Goal: Task Accomplishment & Management: Manage account settings

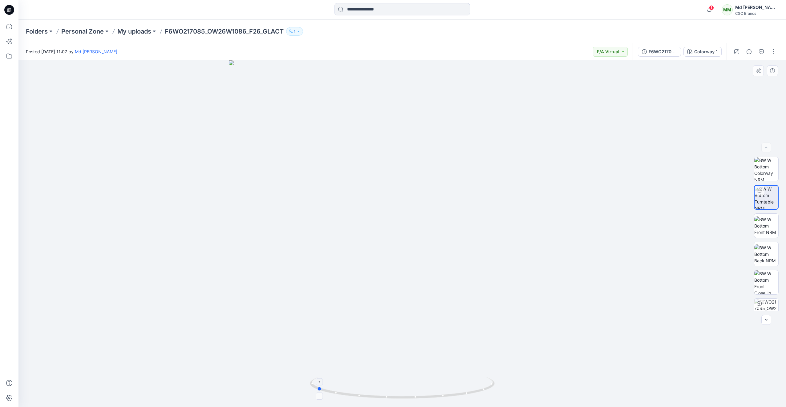
drag, startPoint x: 425, startPoint y: 399, endPoint x: 344, endPoint y: 396, distance: 81.1
click at [344, 396] on icon at bounding box center [403, 388] width 186 height 23
click at [9, 10] on icon at bounding box center [9, 10] width 10 height 10
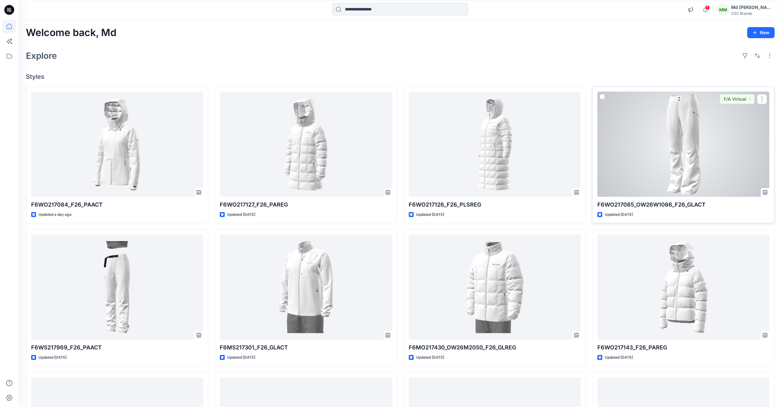
click at [663, 173] on div at bounding box center [683, 144] width 172 height 105
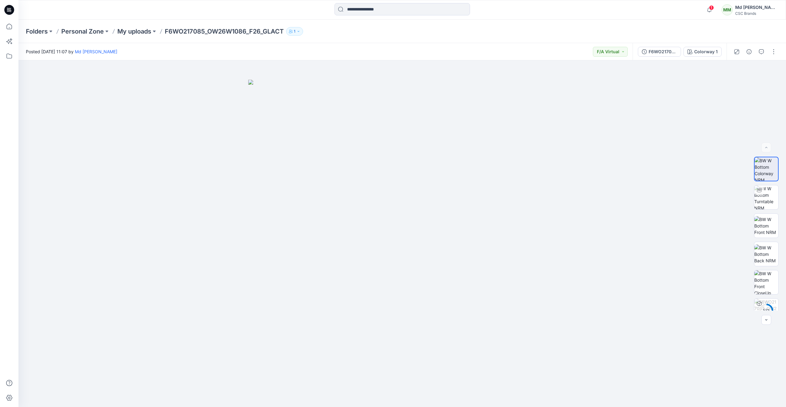
click at [9, 9] on icon at bounding box center [9, 10] width 10 height 10
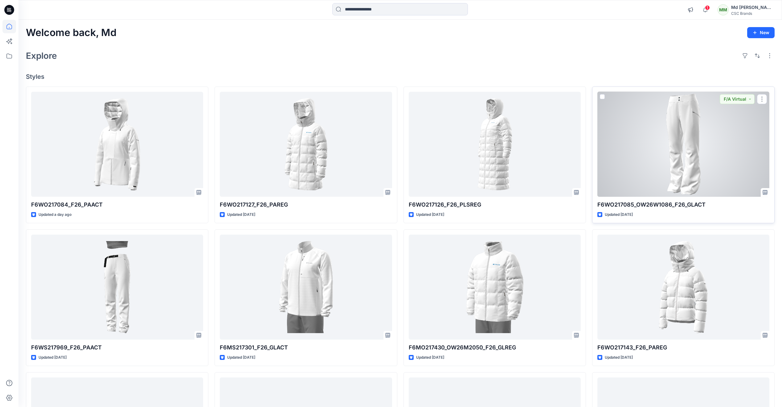
click at [695, 161] on div at bounding box center [683, 144] width 172 height 105
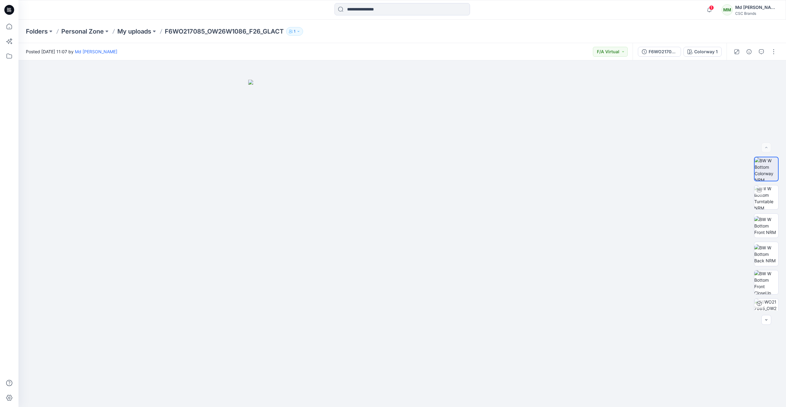
click at [12, 12] on icon at bounding box center [9, 10] width 10 height 10
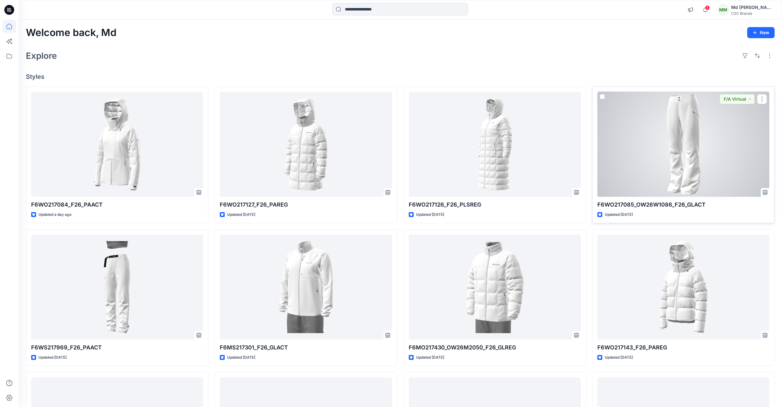
click at [694, 173] on div at bounding box center [683, 144] width 172 height 105
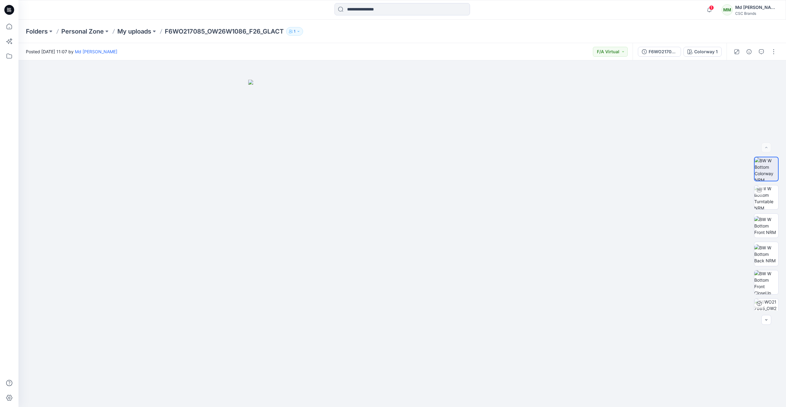
click at [11, 13] on icon at bounding box center [9, 10] width 10 height 10
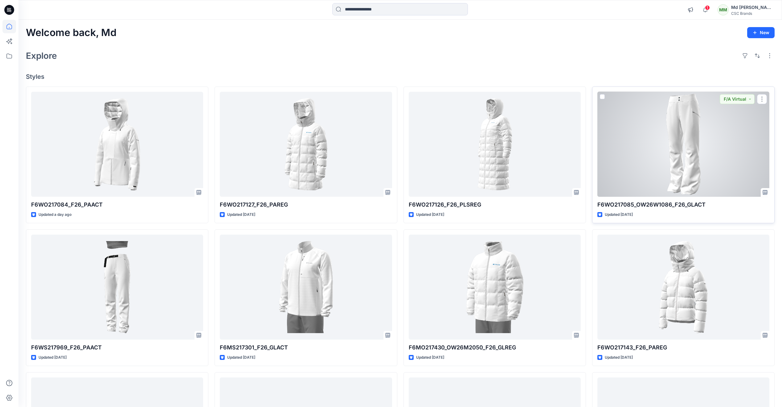
click at [677, 154] on div at bounding box center [683, 144] width 172 height 105
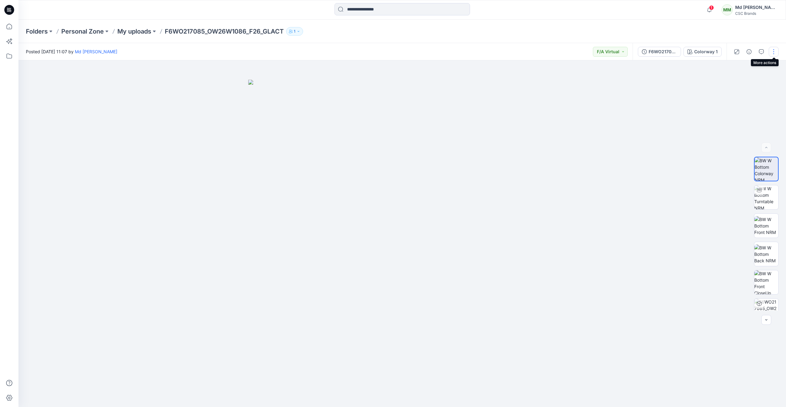
click at [772, 54] on button "button" at bounding box center [774, 52] width 10 height 10
click at [742, 121] on button "Duplicate to..." at bounding box center [748, 117] width 57 height 11
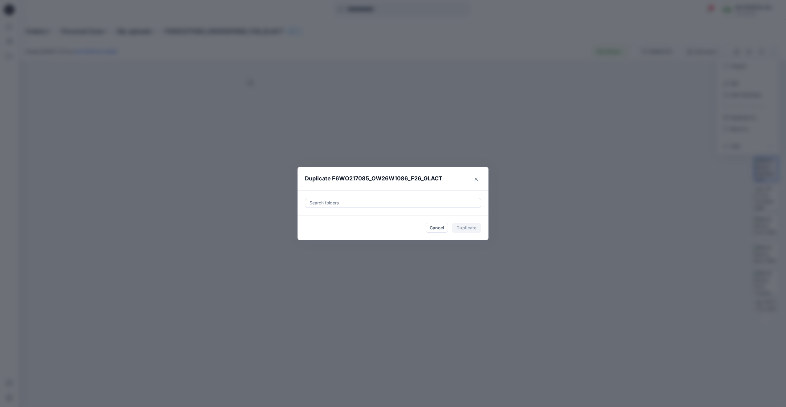
click at [339, 204] on div at bounding box center [393, 202] width 168 height 7
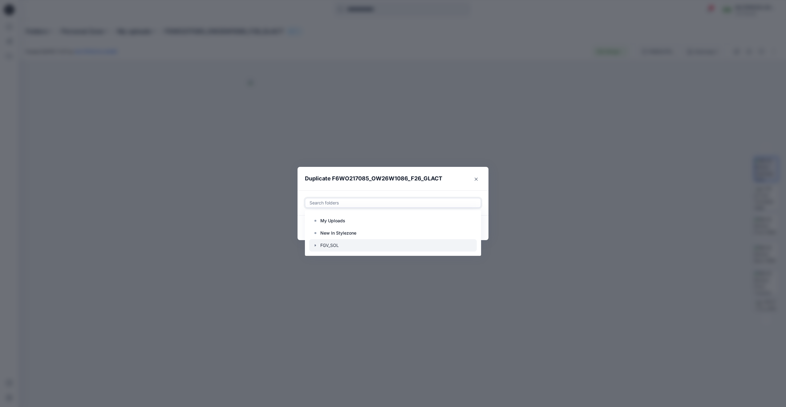
click at [348, 244] on div at bounding box center [393, 245] width 168 height 12
click at [476, 184] on button "Close" at bounding box center [476, 179] width 10 height 10
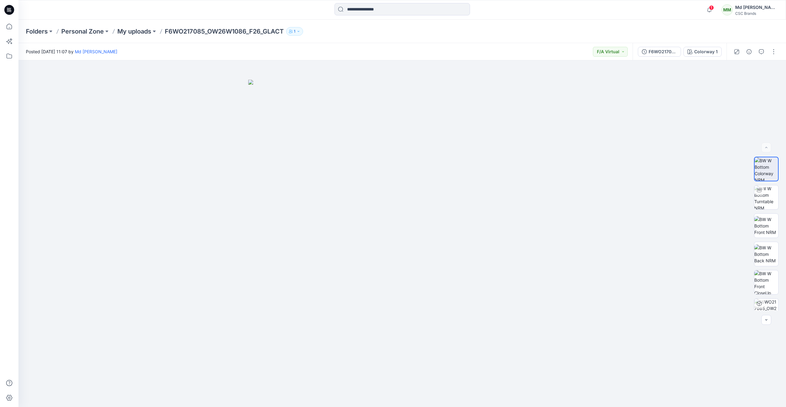
drag, startPoint x: 7, startPoint y: 7, endPoint x: 16, endPoint y: 23, distance: 18.3
click at [7, 7] on icon at bounding box center [9, 10] width 10 height 10
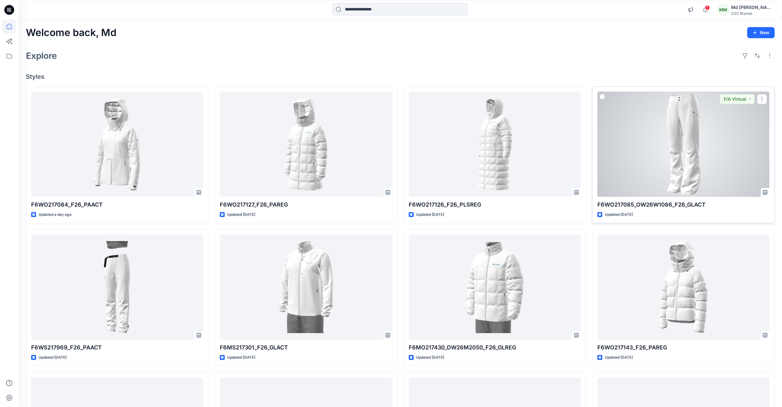
click at [690, 154] on div at bounding box center [683, 144] width 172 height 105
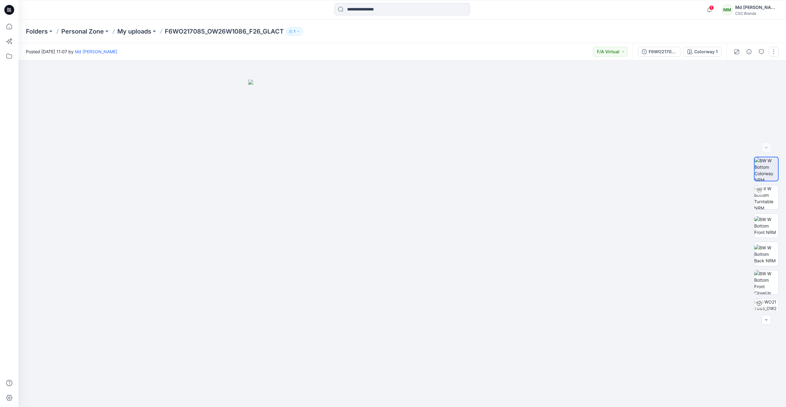
click at [774, 55] on button "button" at bounding box center [774, 52] width 10 height 10
click at [744, 128] on p "Move to..." at bounding box center [741, 129] width 20 height 6
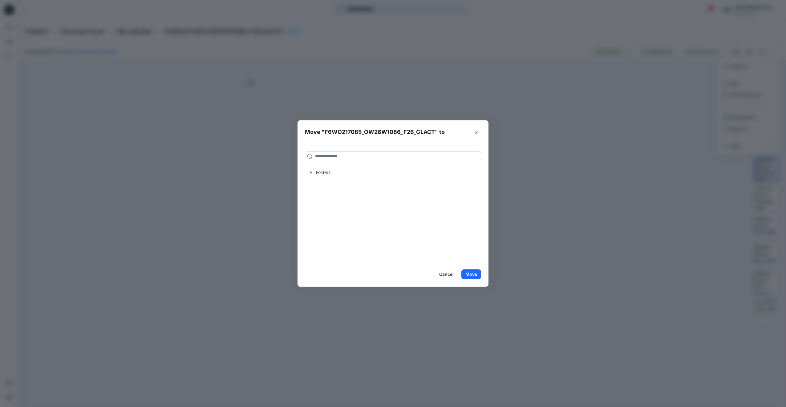
click at [344, 156] on input at bounding box center [393, 157] width 176 height 10
click at [353, 176] on div at bounding box center [393, 172] width 176 height 12
click at [473, 134] on button "Close" at bounding box center [476, 133] width 10 height 10
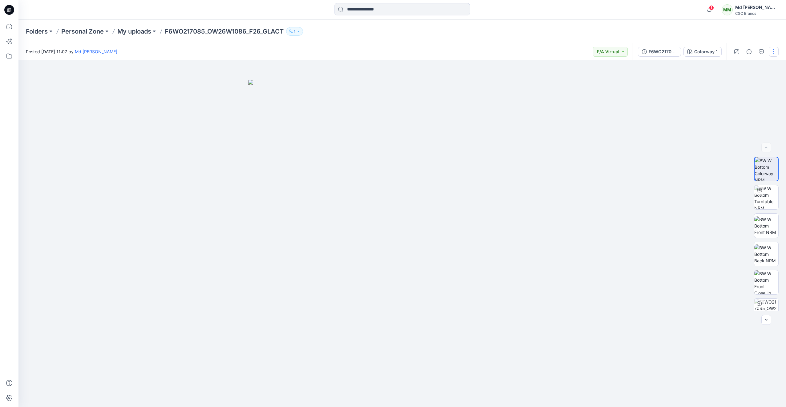
click at [772, 52] on button "button" at bounding box center [774, 52] width 10 height 10
click at [740, 117] on p "Duplicate to..." at bounding box center [745, 117] width 28 height 6
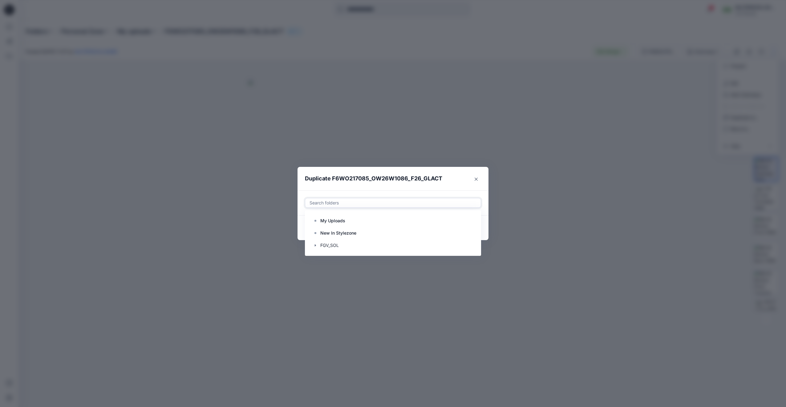
click at [339, 205] on div at bounding box center [393, 202] width 168 height 7
click at [336, 243] on div at bounding box center [393, 245] width 168 height 12
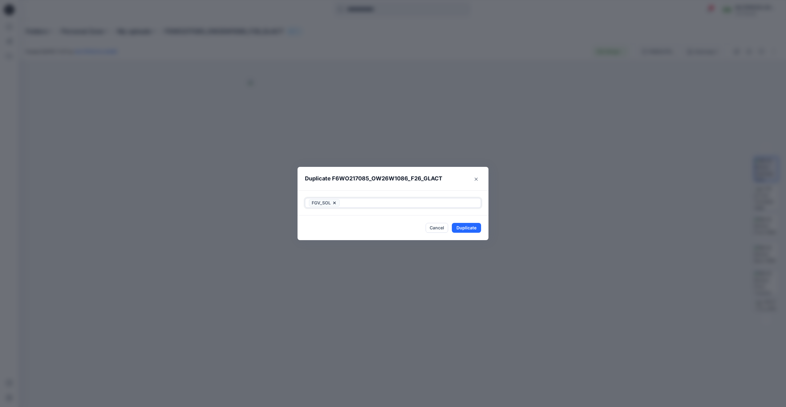
click at [351, 205] on div at bounding box center [409, 202] width 136 height 7
click at [441, 228] on button "Cancel" at bounding box center [437, 228] width 22 height 10
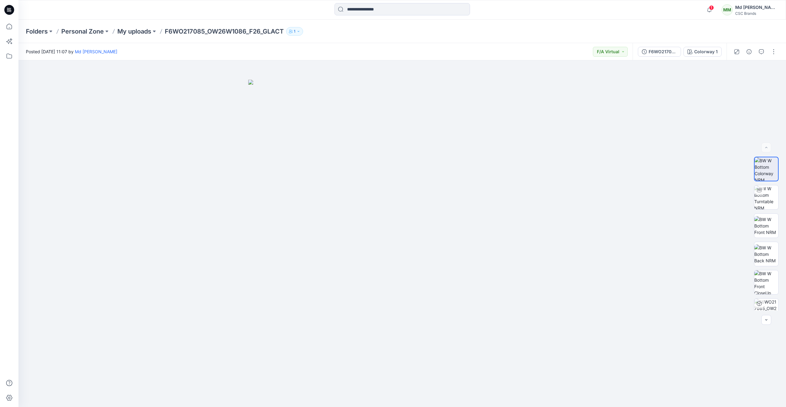
click at [9, 13] on icon at bounding box center [9, 10] width 10 height 10
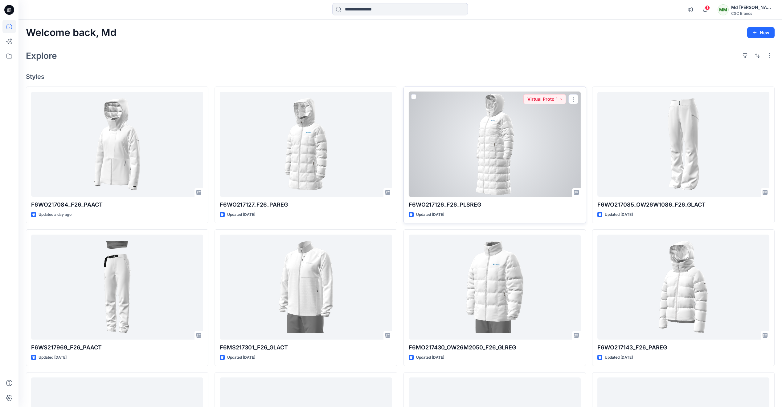
click at [485, 180] on div at bounding box center [494, 144] width 172 height 105
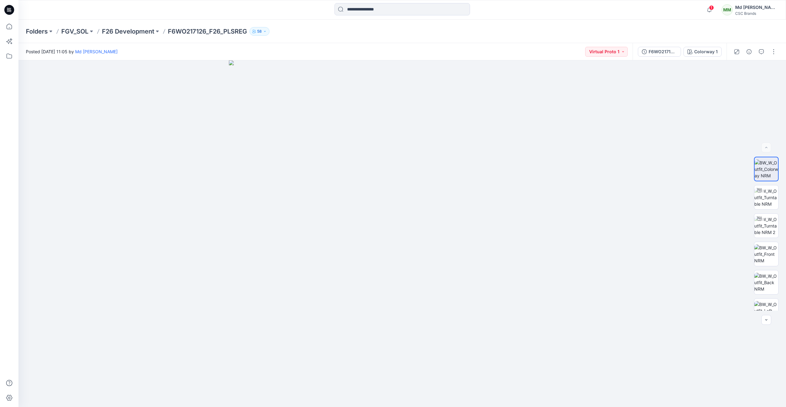
click at [10, 10] on icon at bounding box center [10, 10] width 2 height 0
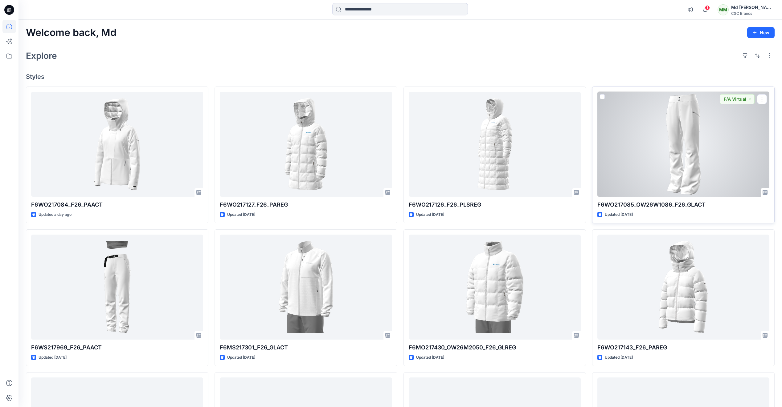
click at [683, 175] on div at bounding box center [683, 144] width 172 height 105
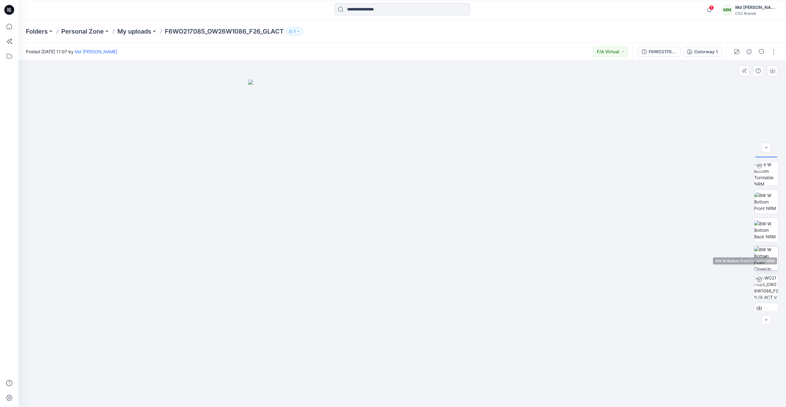
scroll to position [41, 0]
click at [770, 53] on button "button" at bounding box center [774, 52] width 10 height 10
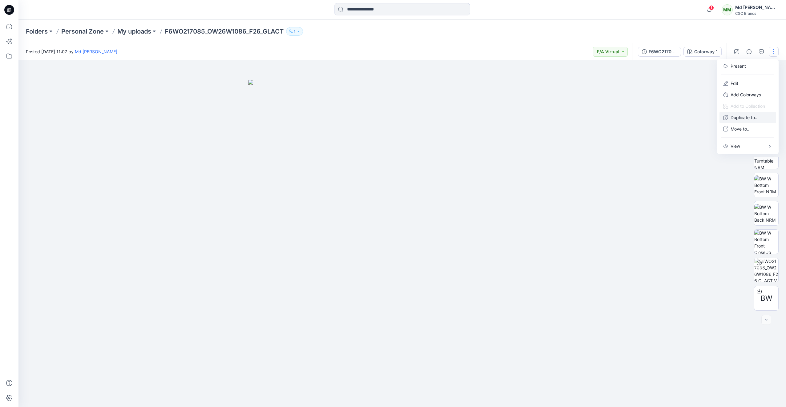
click at [747, 118] on p "Duplicate to..." at bounding box center [745, 117] width 28 height 6
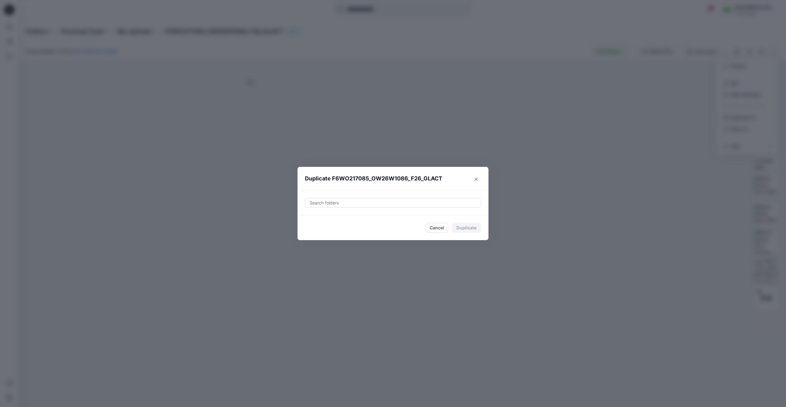
click at [391, 201] on div at bounding box center [393, 202] width 168 height 7
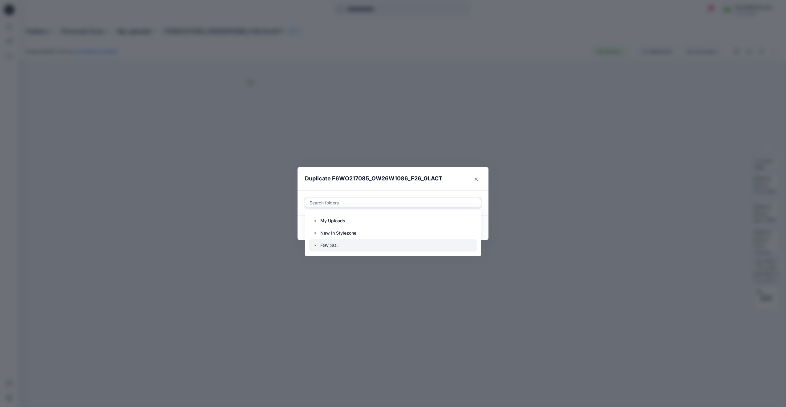
click at [338, 242] on div at bounding box center [393, 245] width 168 height 12
click at [485, 232] on footer "Cancel Duplicate" at bounding box center [393, 228] width 191 height 25
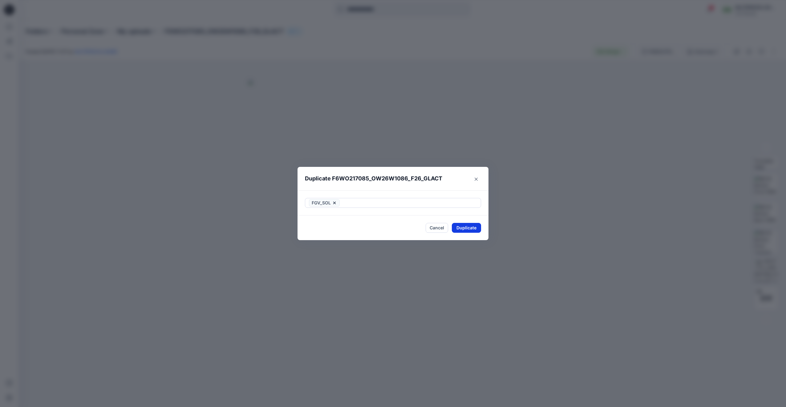
click at [467, 229] on button "Duplicate" at bounding box center [466, 228] width 29 height 10
click at [469, 228] on button "Close" at bounding box center [471, 228] width 20 height 10
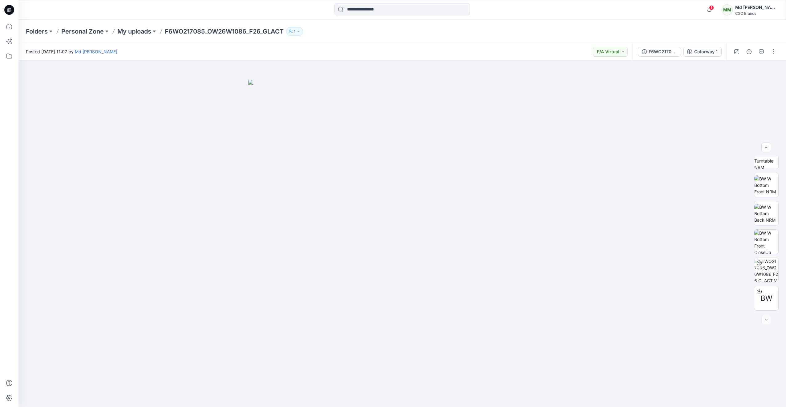
click at [2, 11] on div at bounding box center [9, 10] width 20 height 20
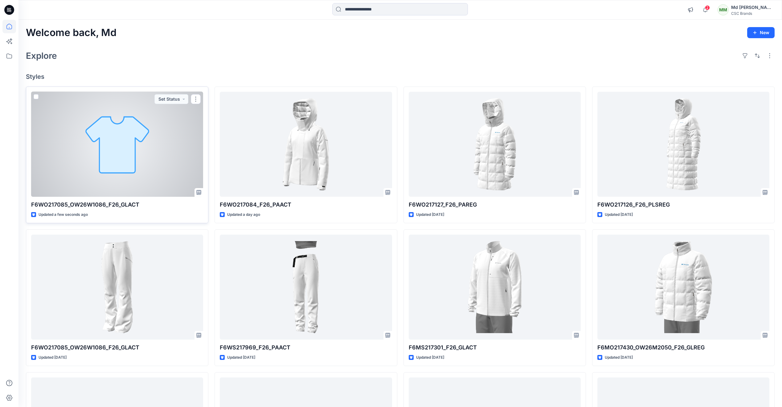
click at [128, 162] on div at bounding box center [117, 144] width 172 height 105
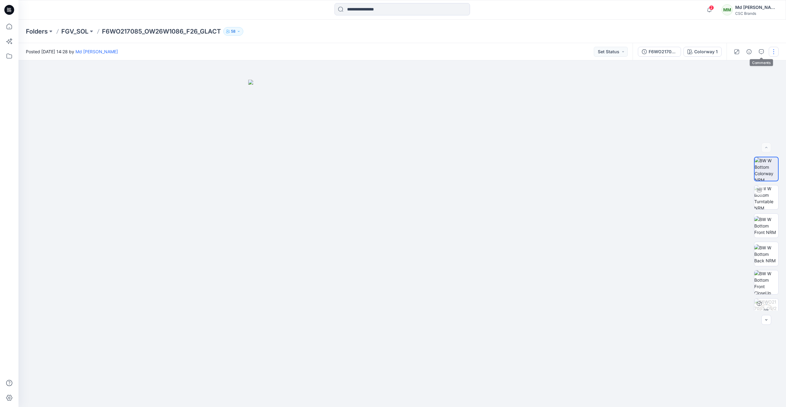
click at [774, 52] on button "button" at bounding box center [774, 52] width 10 height 10
click at [744, 118] on p "Duplicate to..." at bounding box center [745, 117] width 28 height 6
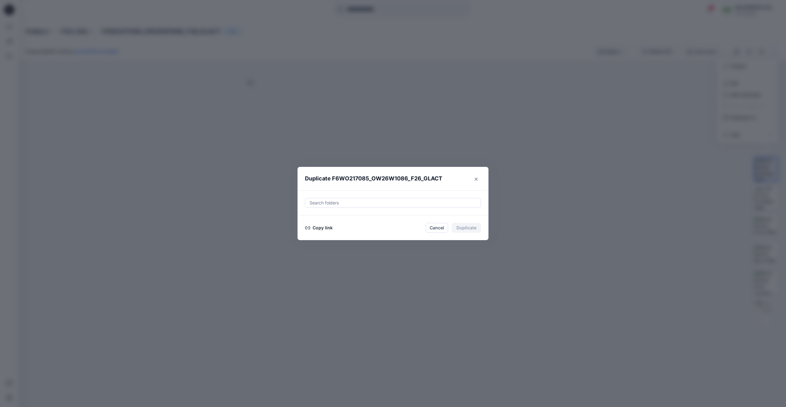
click at [342, 203] on div at bounding box center [393, 202] width 168 height 7
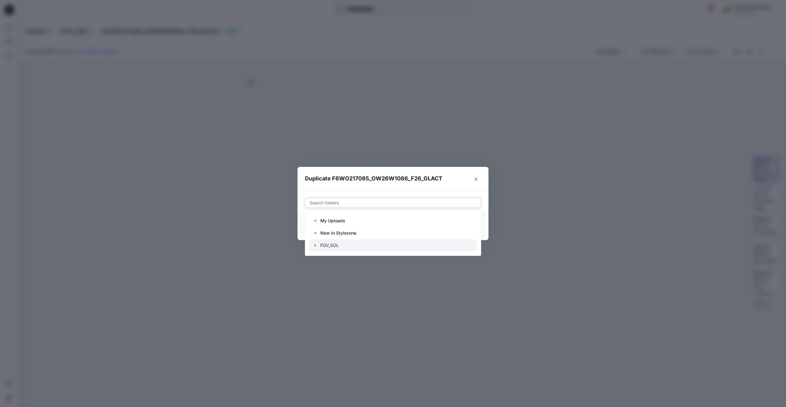
click at [314, 246] on icon "button" at bounding box center [315, 245] width 5 height 5
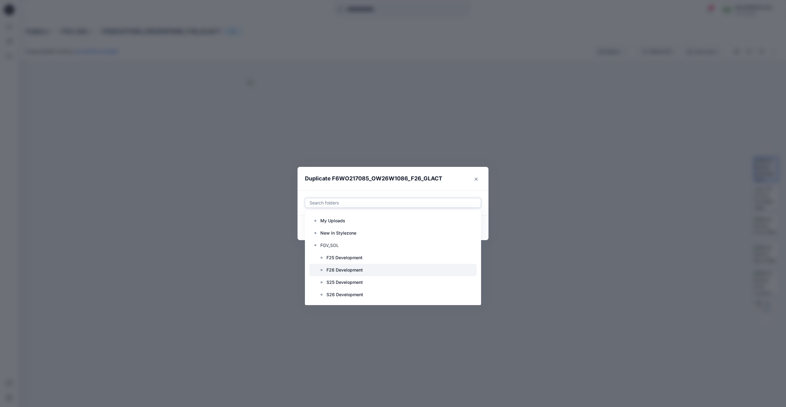
click at [350, 269] on p "F26 Development" at bounding box center [345, 269] width 36 height 7
click at [476, 181] on button "Close" at bounding box center [476, 179] width 10 height 10
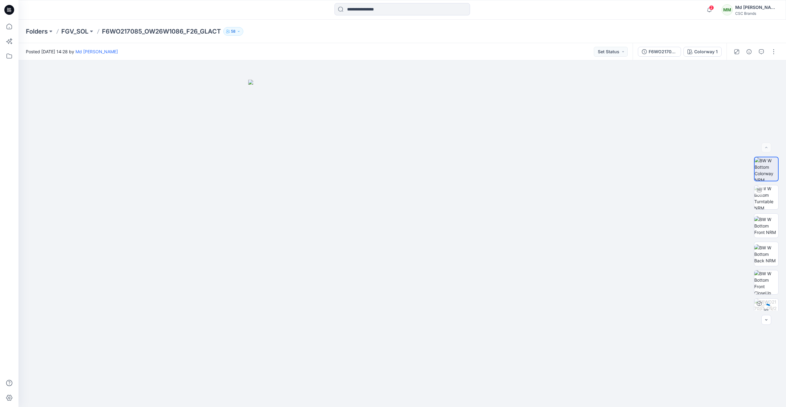
click at [773, 58] on div at bounding box center [755, 51] width 57 height 17
click at [773, 54] on button "button" at bounding box center [774, 52] width 10 height 10
click at [761, 50] on icon "button" at bounding box center [761, 51] width 5 height 5
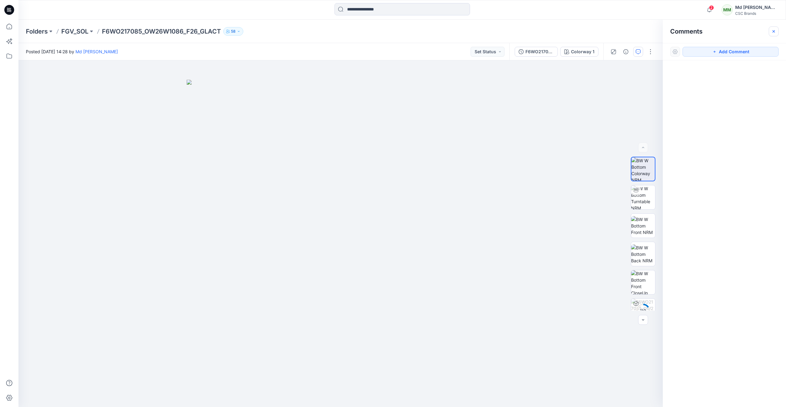
click at [776, 28] on button "button" at bounding box center [774, 31] width 10 height 10
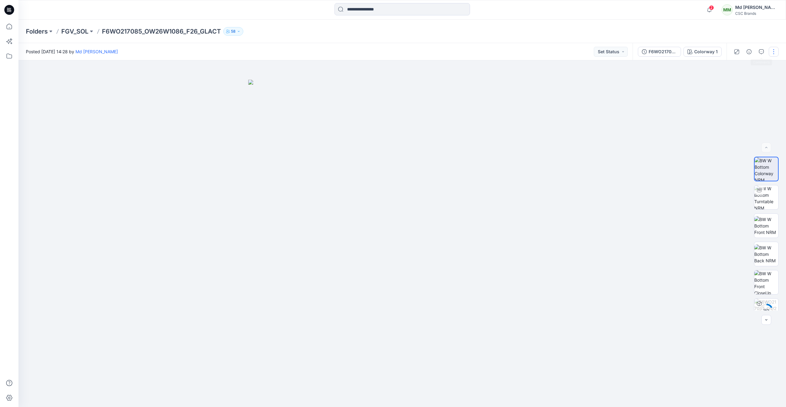
click at [771, 53] on button "button" at bounding box center [774, 52] width 10 height 10
click at [736, 85] on p "Edit" at bounding box center [735, 83] width 8 height 6
click at [774, 50] on button "button" at bounding box center [774, 52] width 10 height 10
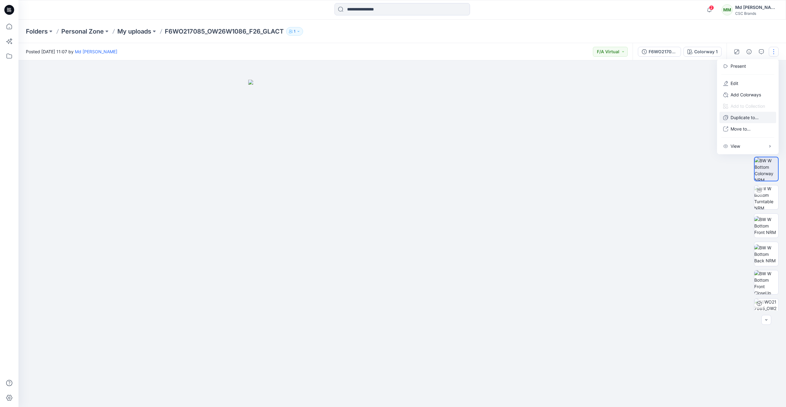
click at [748, 117] on p "Duplicate to..." at bounding box center [745, 117] width 28 height 6
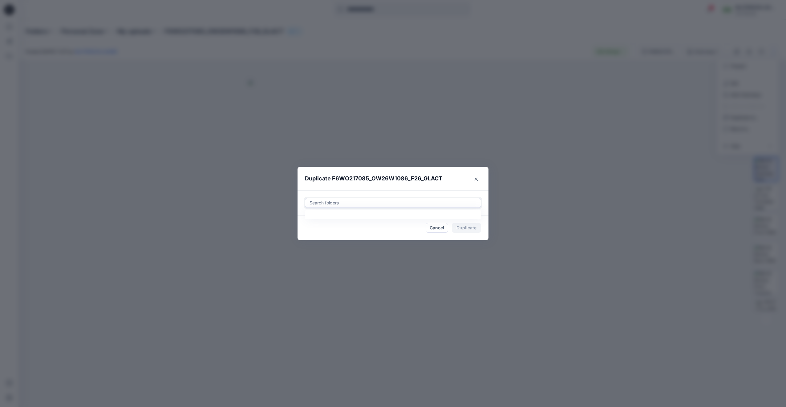
click at [379, 202] on div at bounding box center [393, 202] width 168 height 7
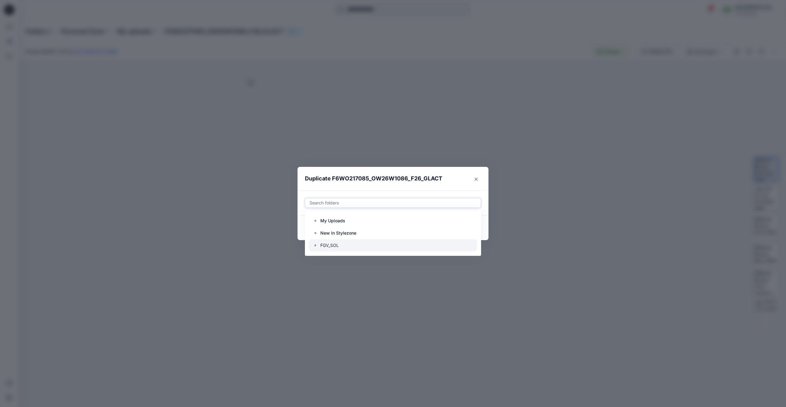
click at [315, 247] on icon "button" at bounding box center [315, 245] width 5 height 5
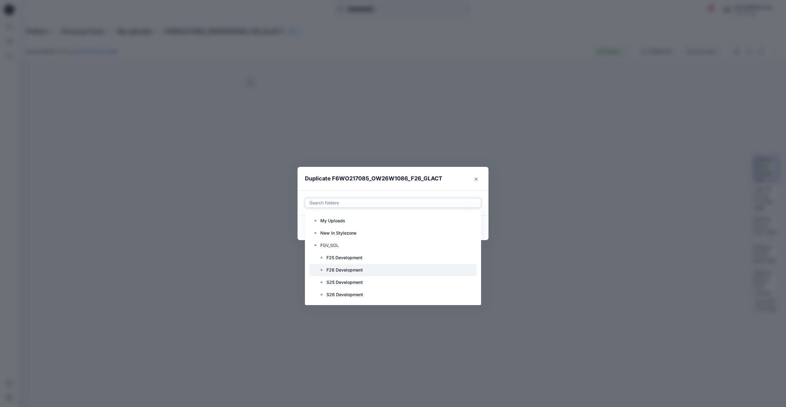
click at [343, 272] on p "F26 Development" at bounding box center [345, 269] width 36 height 7
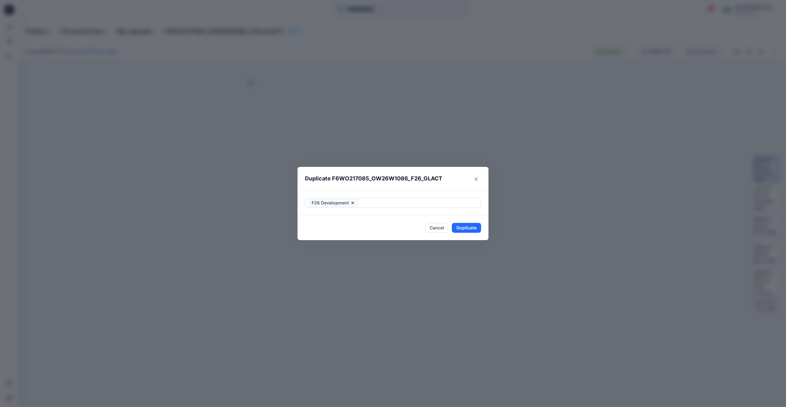
click at [457, 177] on header "Duplicate F6WO217085_OW26W1086_F26_GLACT" at bounding box center [387, 178] width 179 height 23
click at [461, 227] on button "Duplicate" at bounding box center [466, 228] width 29 height 10
click at [468, 229] on button "Close" at bounding box center [471, 228] width 20 height 10
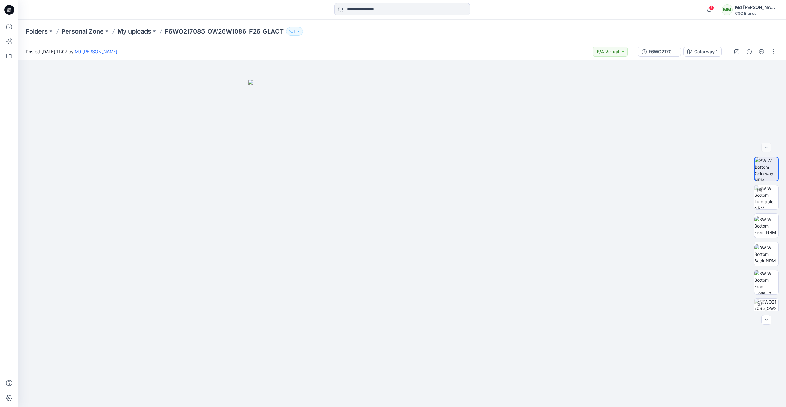
click at [9, 12] on icon at bounding box center [9, 10] width 10 height 10
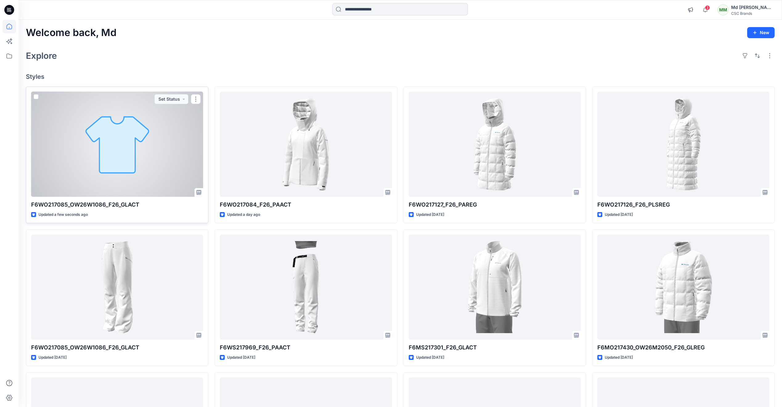
click at [161, 177] on div at bounding box center [117, 144] width 172 height 105
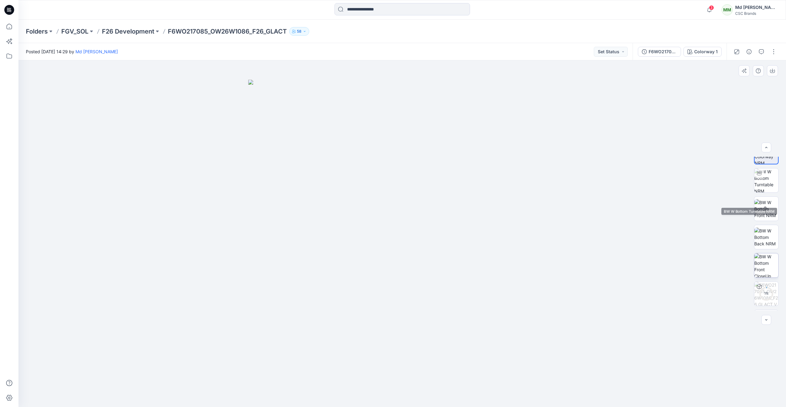
scroll to position [41, 0]
click at [9, 10] on icon at bounding box center [9, 10] width 10 height 10
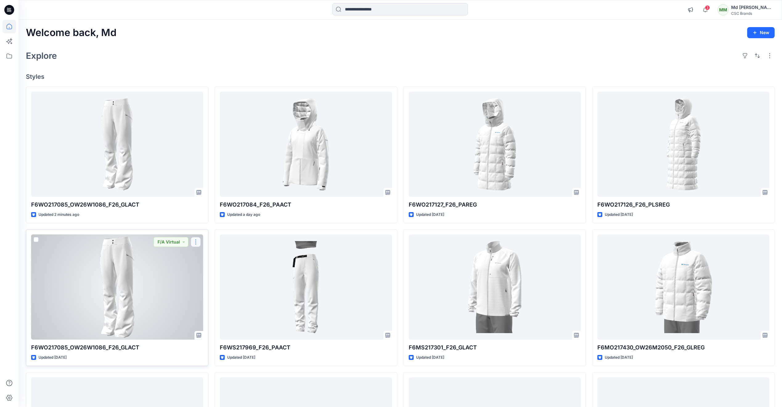
click at [196, 241] on button "button" at bounding box center [196, 242] width 10 height 10
click at [221, 258] on button "Edit" at bounding box center [225, 256] width 67 height 11
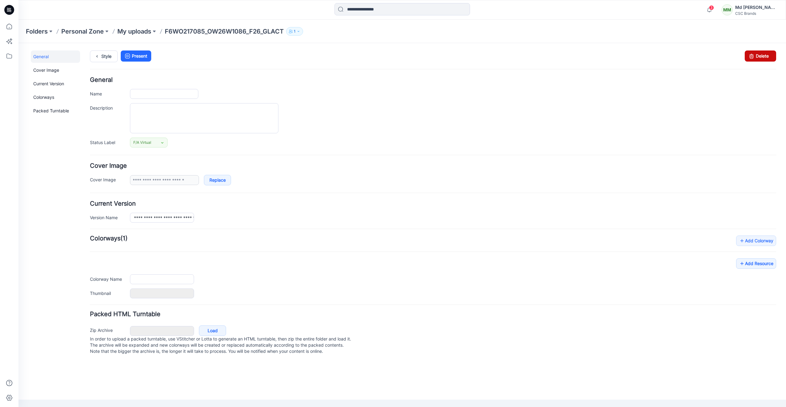
type input "**********"
drag, startPoint x: 758, startPoint y: 59, endPoint x: 437, endPoint y: 76, distance: 322.1
click at [758, 59] on link "Delete" at bounding box center [760, 56] width 31 height 11
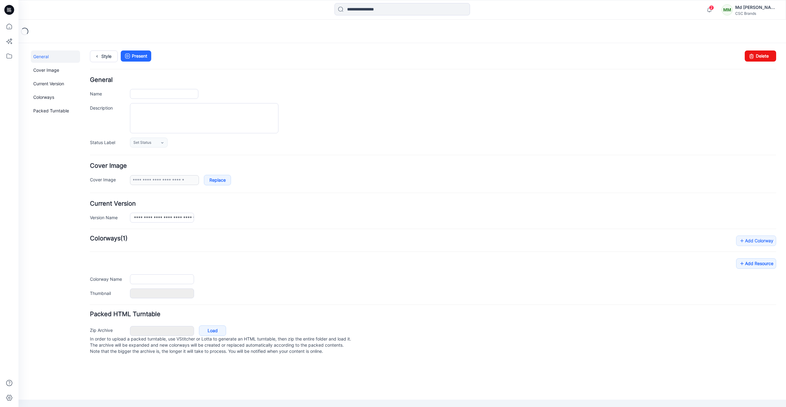
type input "**********"
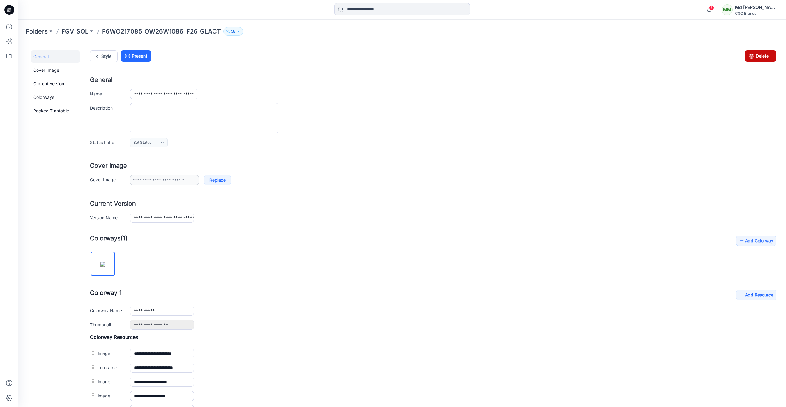
click at [757, 52] on link "Delete" at bounding box center [760, 56] width 31 height 11
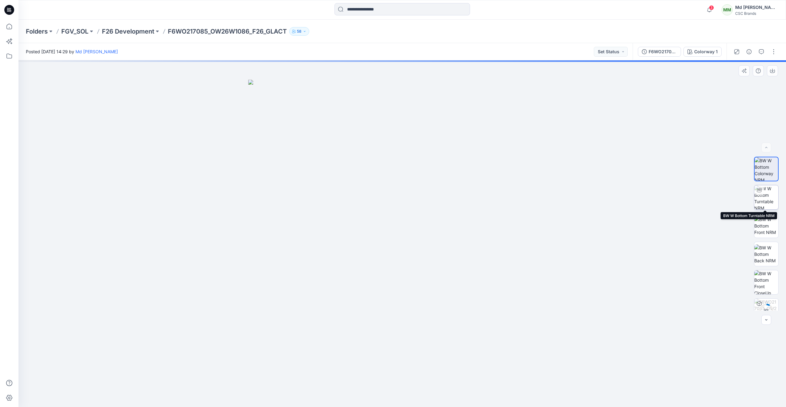
click at [765, 198] on img at bounding box center [766, 197] width 24 height 24
drag, startPoint x: 471, startPoint y: 396, endPoint x: 473, endPoint y: 386, distance: 10.9
click at [473, 386] on icon at bounding box center [403, 388] width 186 height 23
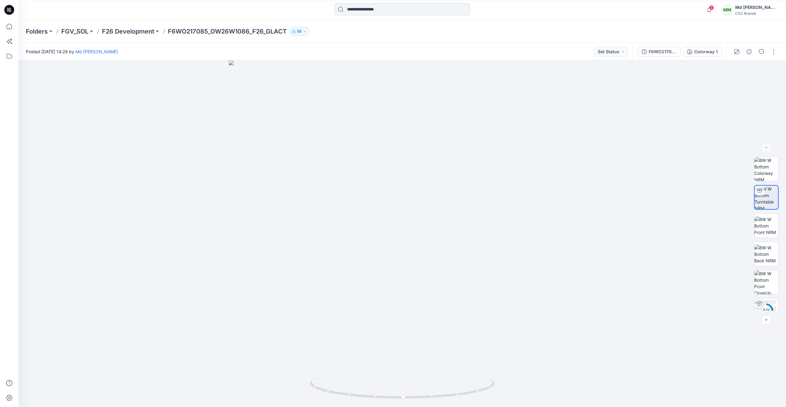
click at [6, 10] on icon at bounding box center [9, 10] width 10 height 10
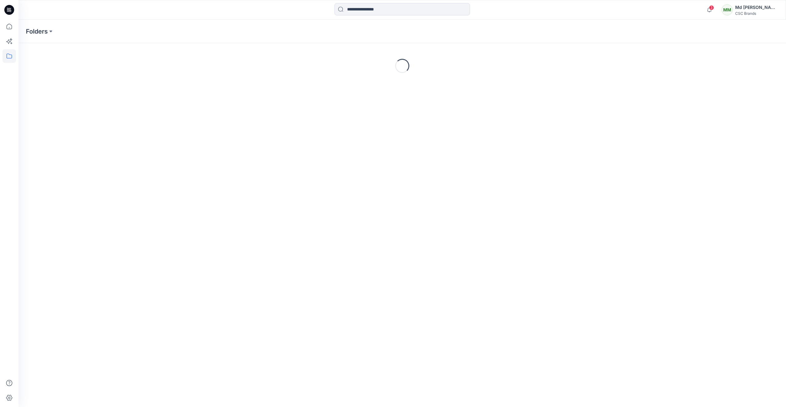
click at [8, 8] on icon at bounding box center [7, 8] width 1 height 0
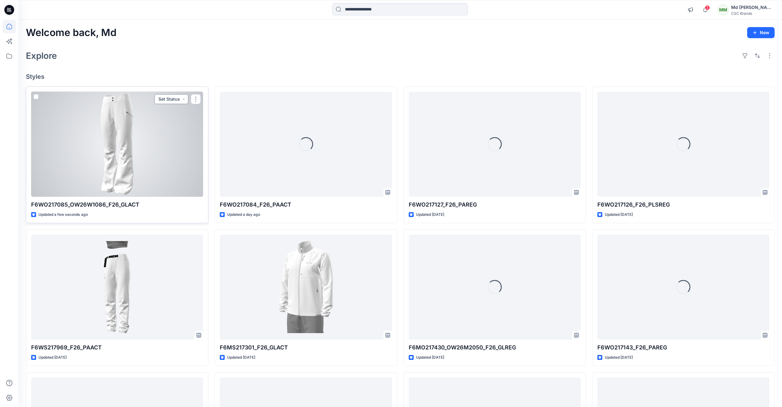
click at [181, 99] on button "Set Status" at bounding box center [171, 99] width 34 height 10
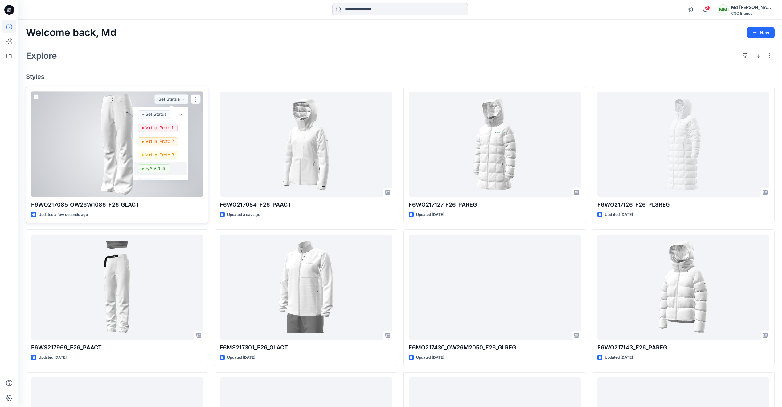
click at [162, 168] on p "F/A Virtual" at bounding box center [155, 168] width 21 height 8
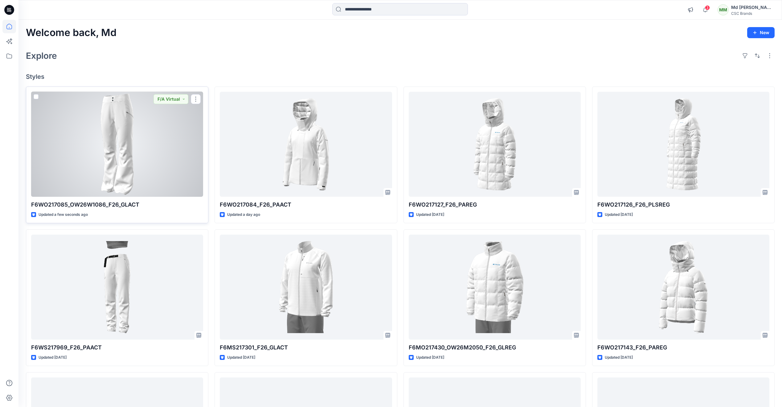
click at [153, 162] on div at bounding box center [117, 144] width 172 height 105
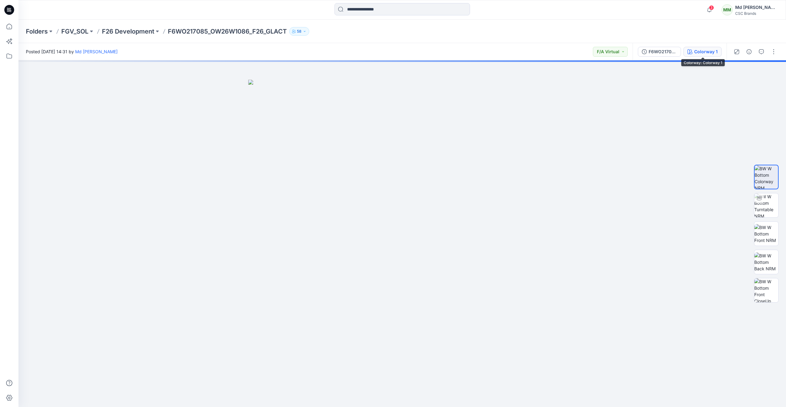
click at [705, 51] on div "Colorway 1" at bounding box center [705, 51] width 23 height 7
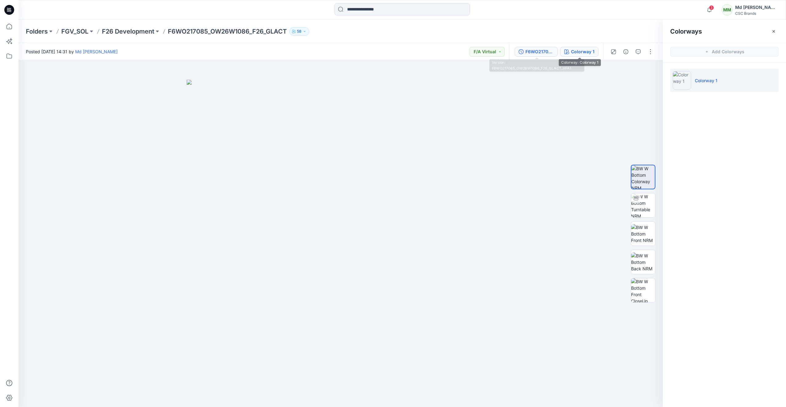
click at [546, 50] on div "F6WO217085_OW26W1086_F26_GLACT_VFA1" at bounding box center [540, 51] width 28 height 7
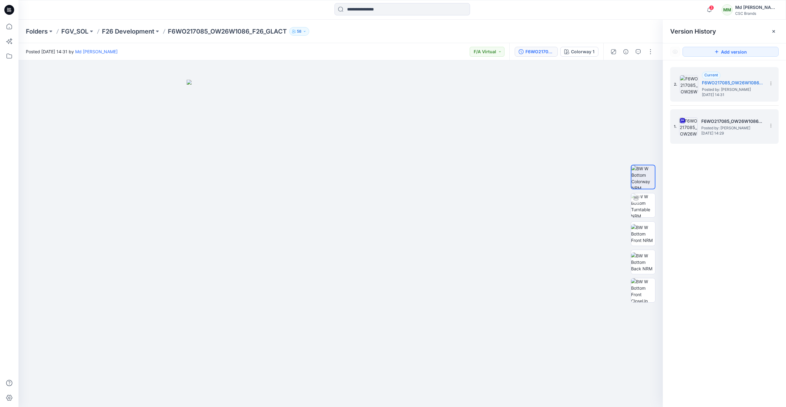
click at [698, 126] on div "1. F6WO217085_OW26W1086_F26_GLACT_VFA Posted by: Md Mawdud Monday, August 18, 2…" at bounding box center [720, 127] width 92 height 30
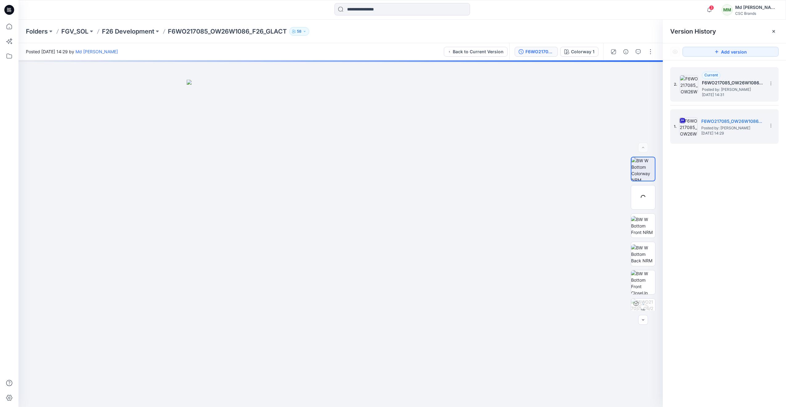
click at [720, 93] on span "[DATE] 14:31" at bounding box center [733, 95] width 62 height 4
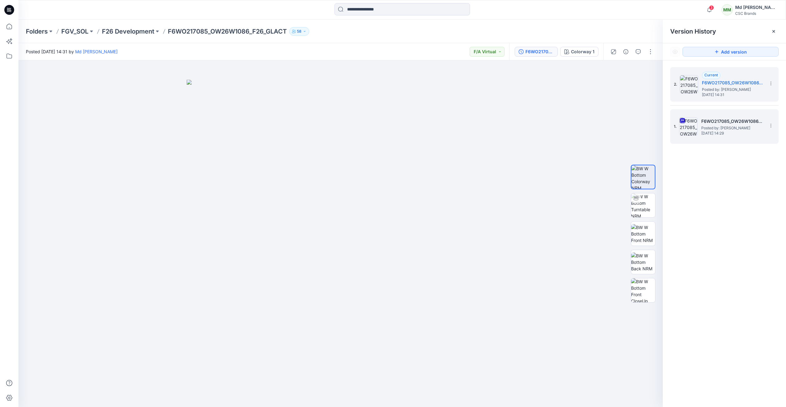
click at [716, 116] on div "1. F6WO217085_OW26W1086_F26_GLACT_VFA Posted by: Md Mawdud Monday, August 18, 2…" at bounding box center [720, 127] width 92 height 30
click at [717, 85] on h5 "F6WO217085_OW26W1086_F26_GLACT_VFA1" at bounding box center [733, 82] width 62 height 7
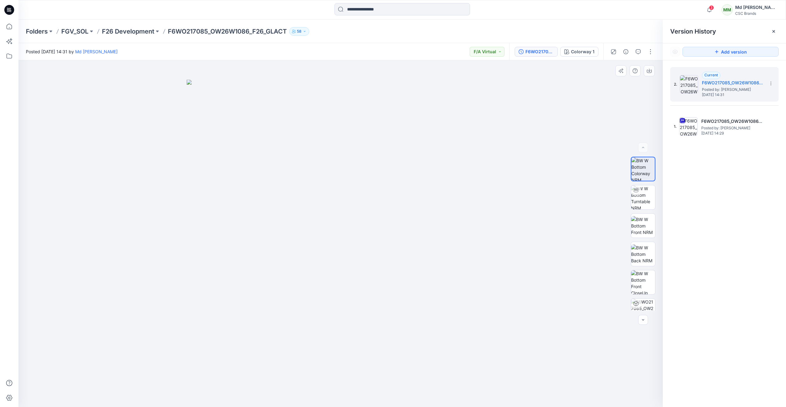
click at [554, 151] on div at bounding box center [340, 233] width 644 height 347
click at [649, 55] on button "button" at bounding box center [651, 52] width 10 height 10
click at [621, 84] on button "Edit" at bounding box center [624, 83] width 57 height 11
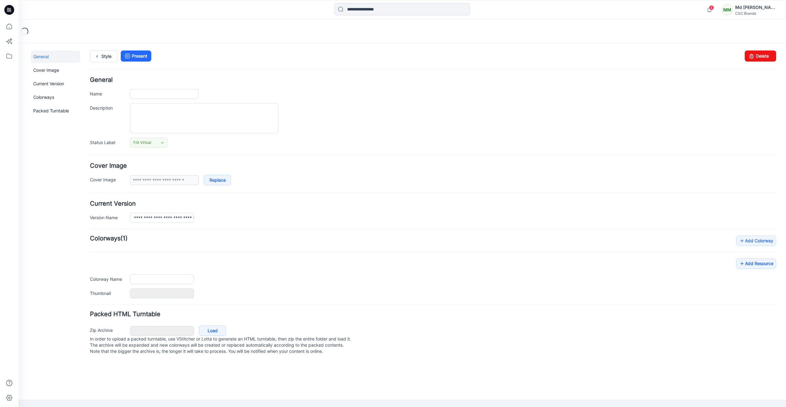
type input "**********"
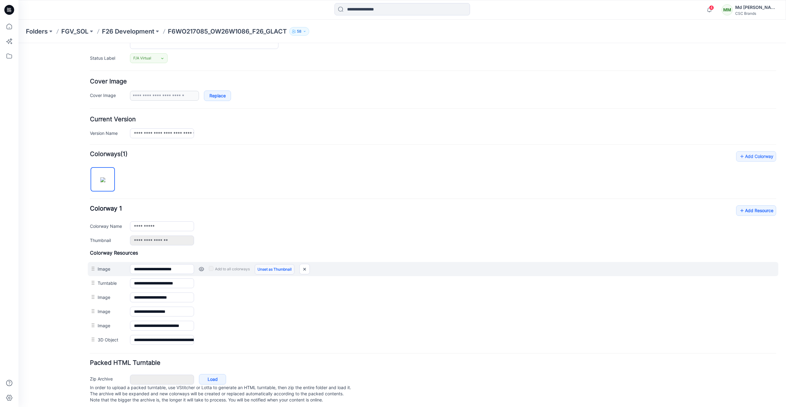
scroll to position [95, 0]
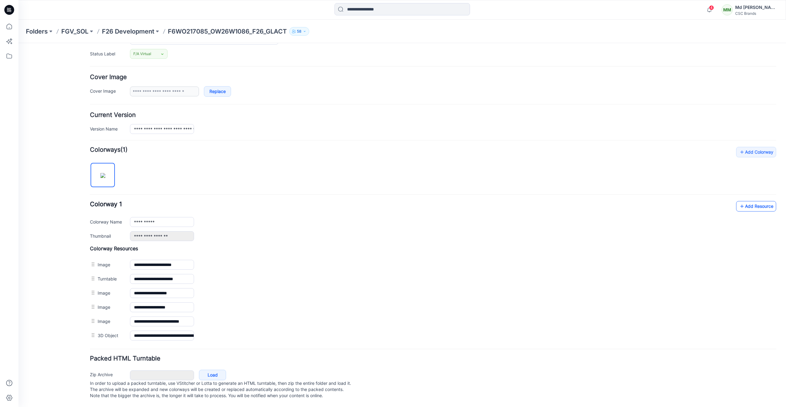
click at [744, 201] on link "Add Resource" at bounding box center [756, 206] width 40 height 10
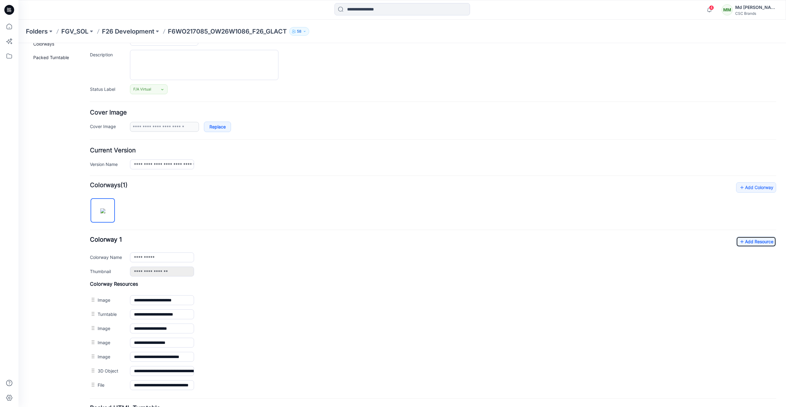
scroll to position [0, 0]
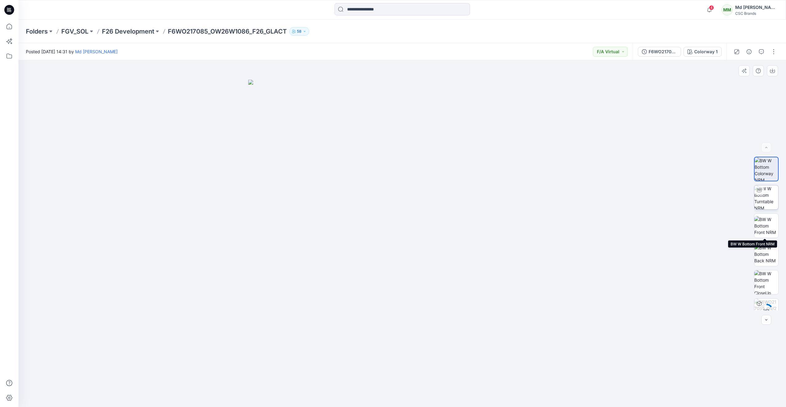
click at [764, 200] on img at bounding box center [766, 197] width 24 height 24
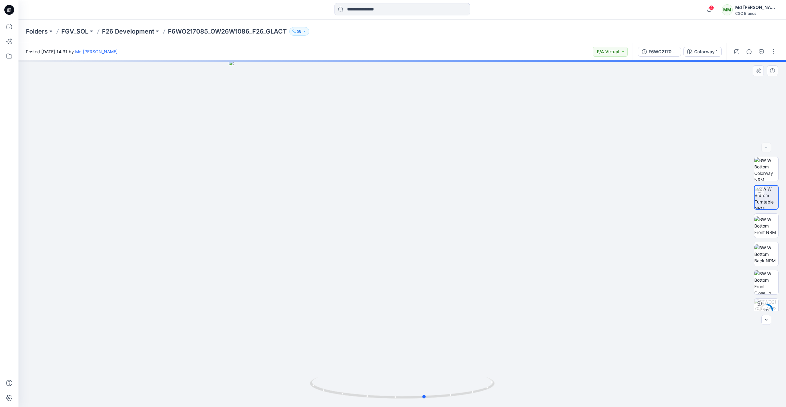
drag, startPoint x: 471, startPoint y: 395, endPoint x: 309, endPoint y: 388, distance: 162.2
click at [309, 388] on div at bounding box center [402, 233] width 768 height 347
click at [660, 52] on div "F6WO217085_OW26W1086_F26_GLACT_VFA1" at bounding box center [663, 51] width 28 height 7
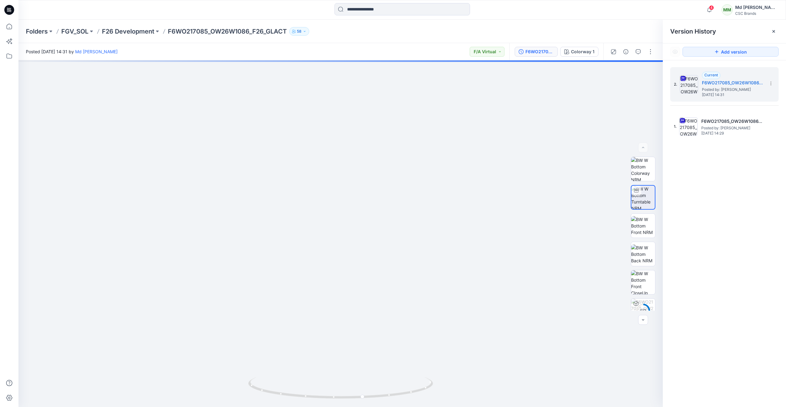
click at [12, 7] on icon at bounding box center [9, 10] width 10 height 10
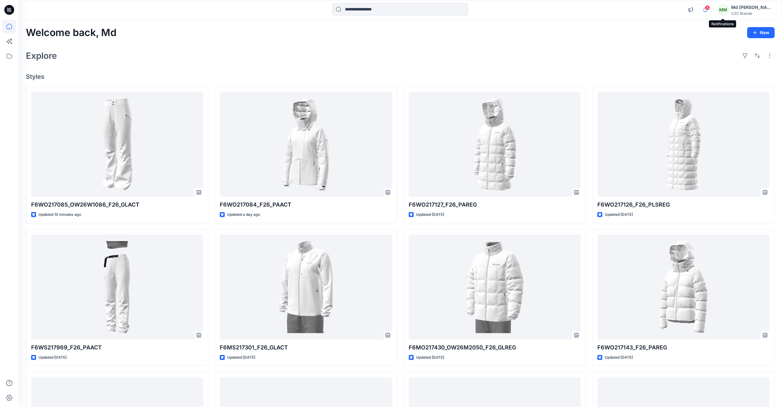
click at [707, 11] on icon "button" at bounding box center [705, 10] width 4 height 4
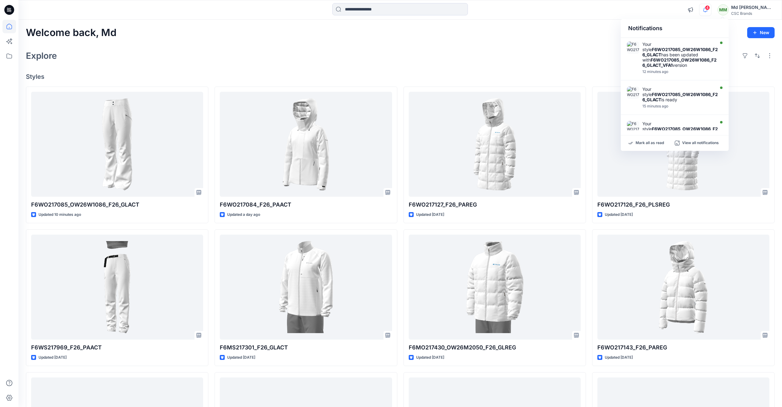
click at [559, 63] on div "Welcome back, Md New Explore Styles F6WO217085_OW26W1086_F26_GLACT Updated 10 m…" at bounding box center [399, 279] width 763 height 519
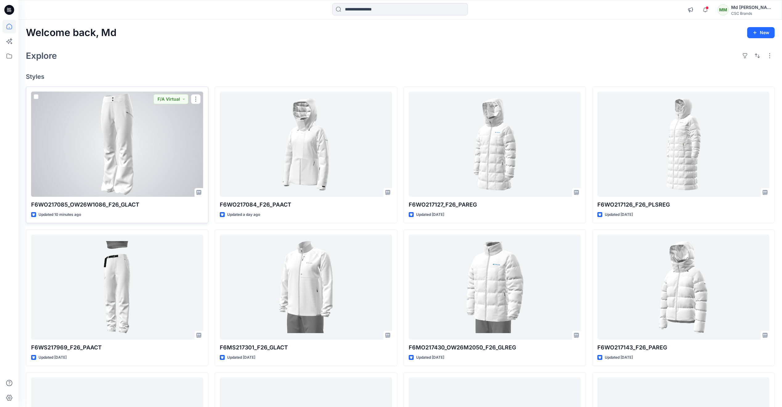
click at [122, 154] on div at bounding box center [117, 144] width 172 height 105
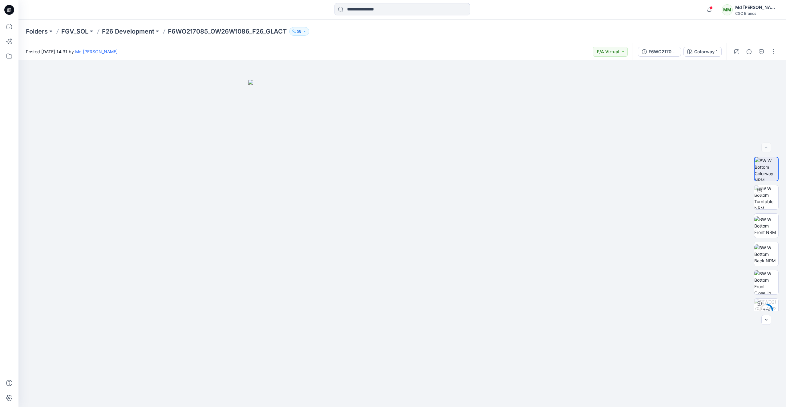
click at [6, 8] on icon at bounding box center [9, 10] width 10 height 10
